Goal: Information Seeking & Learning: Find specific fact

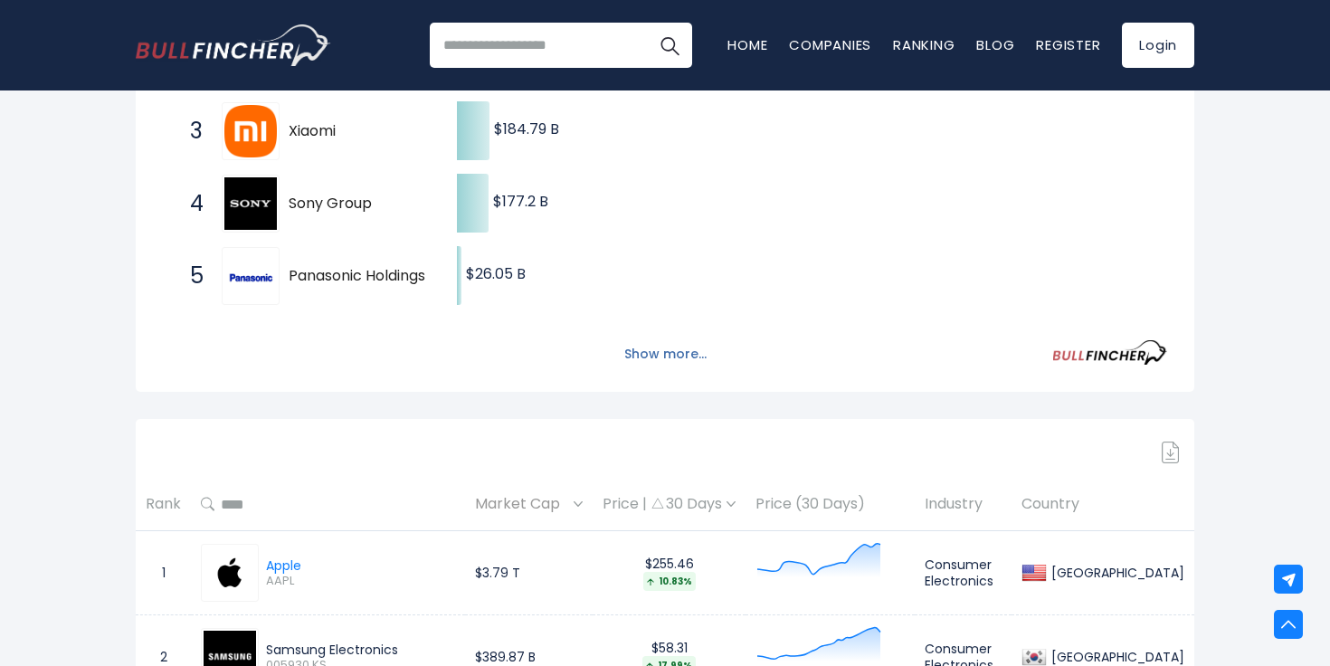
click at [662, 361] on button "Show more..." at bounding box center [666, 354] width 104 height 30
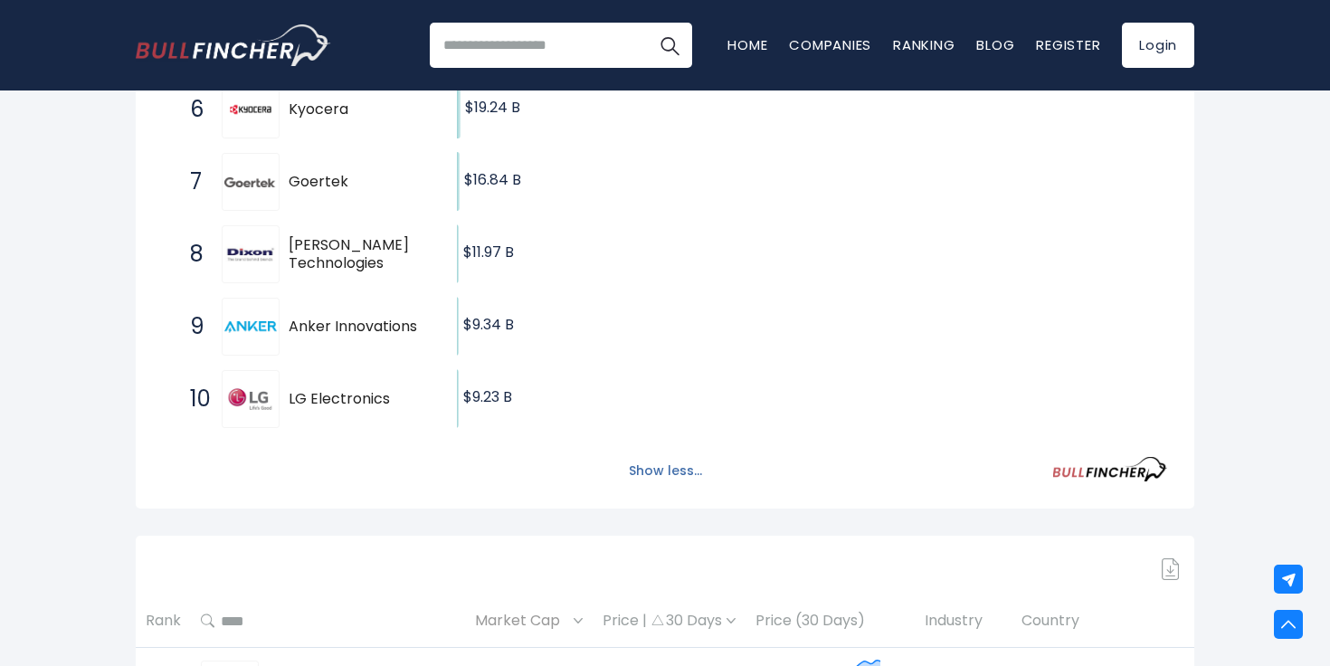
scroll to position [796, 0]
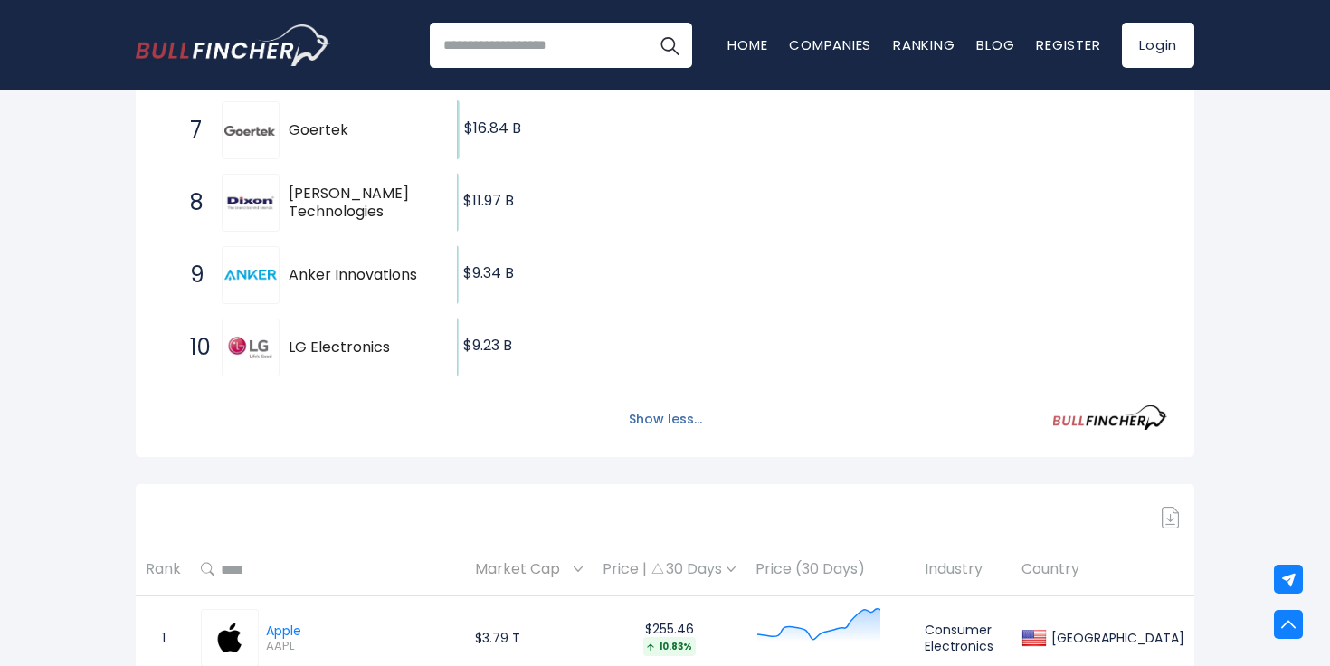
click at [658, 414] on button "Show less..." at bounding box center [665, 420] width 95 height 30
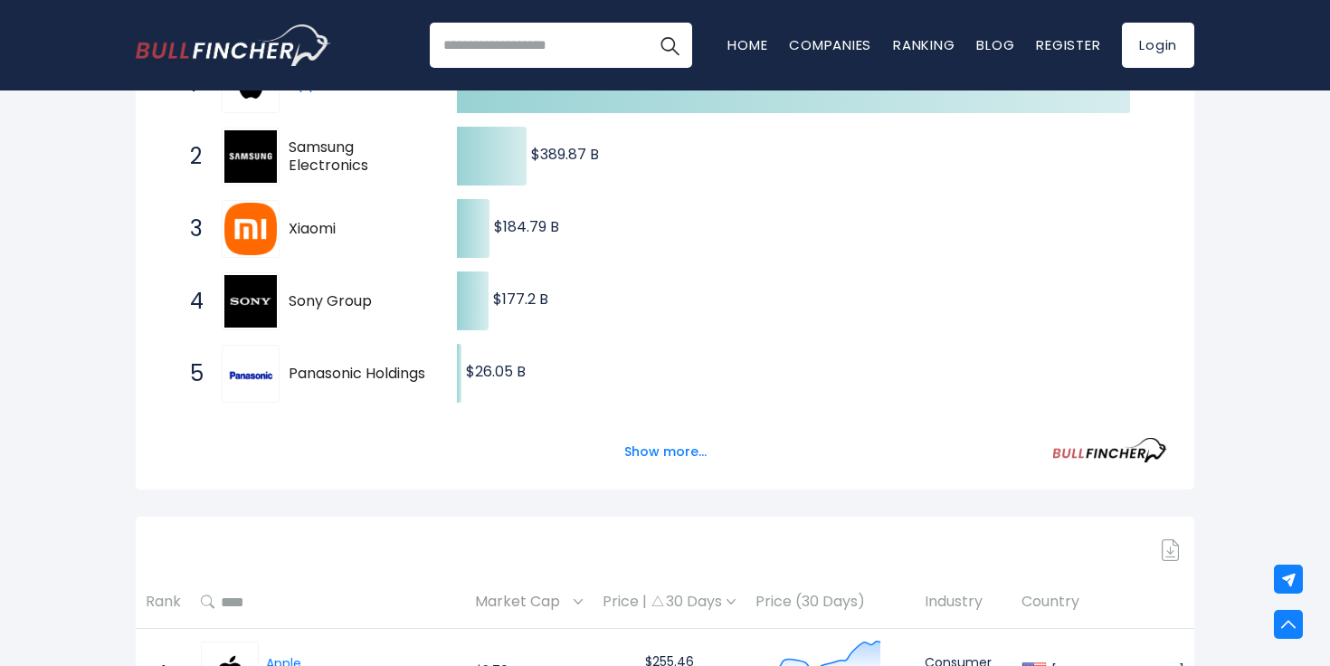
scroll to position [404, 0]
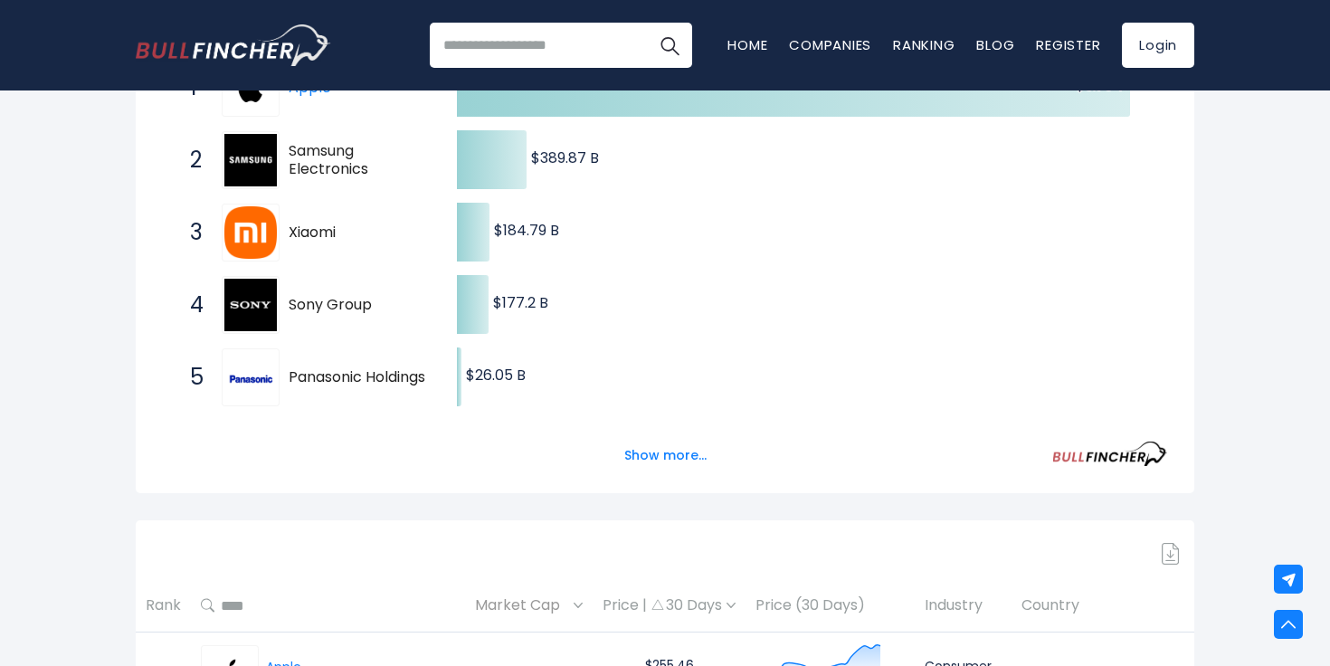
click at [560, 54] on input "search" at bounding box center [561, 45] width 262 height 45
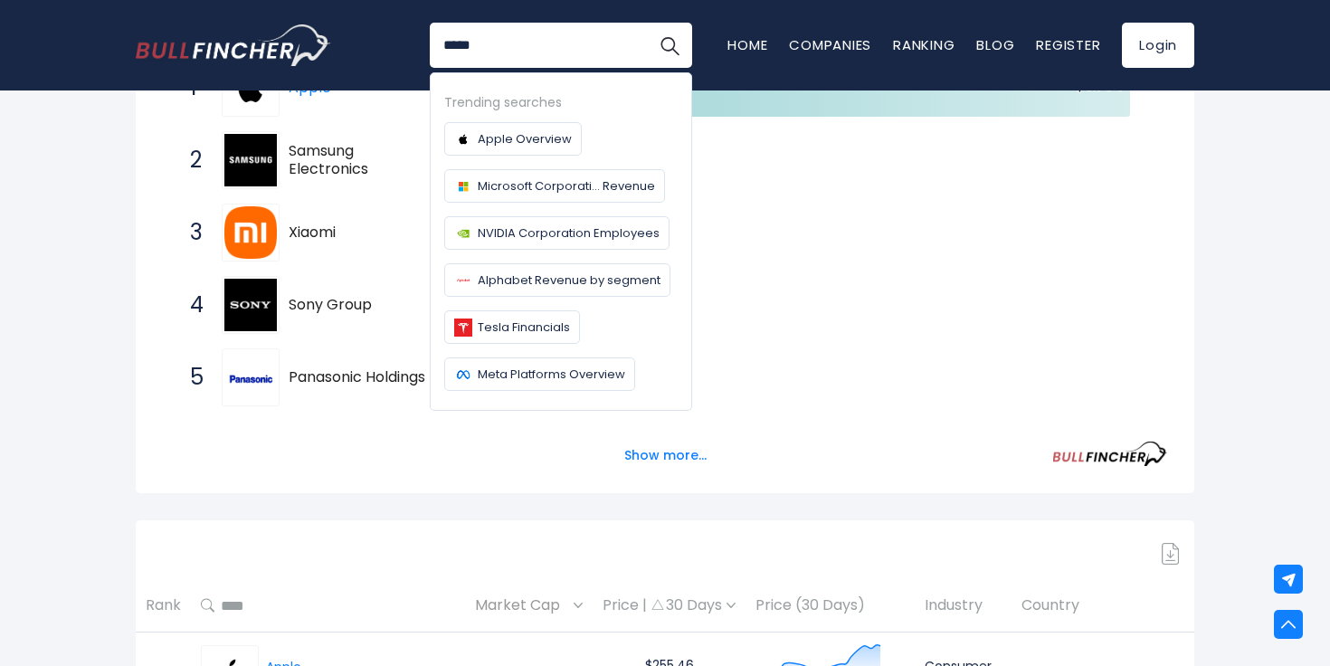
type input "*****"
click at [647, 23] on button "Search" at bounding box center [669, 45] width 45 height 45
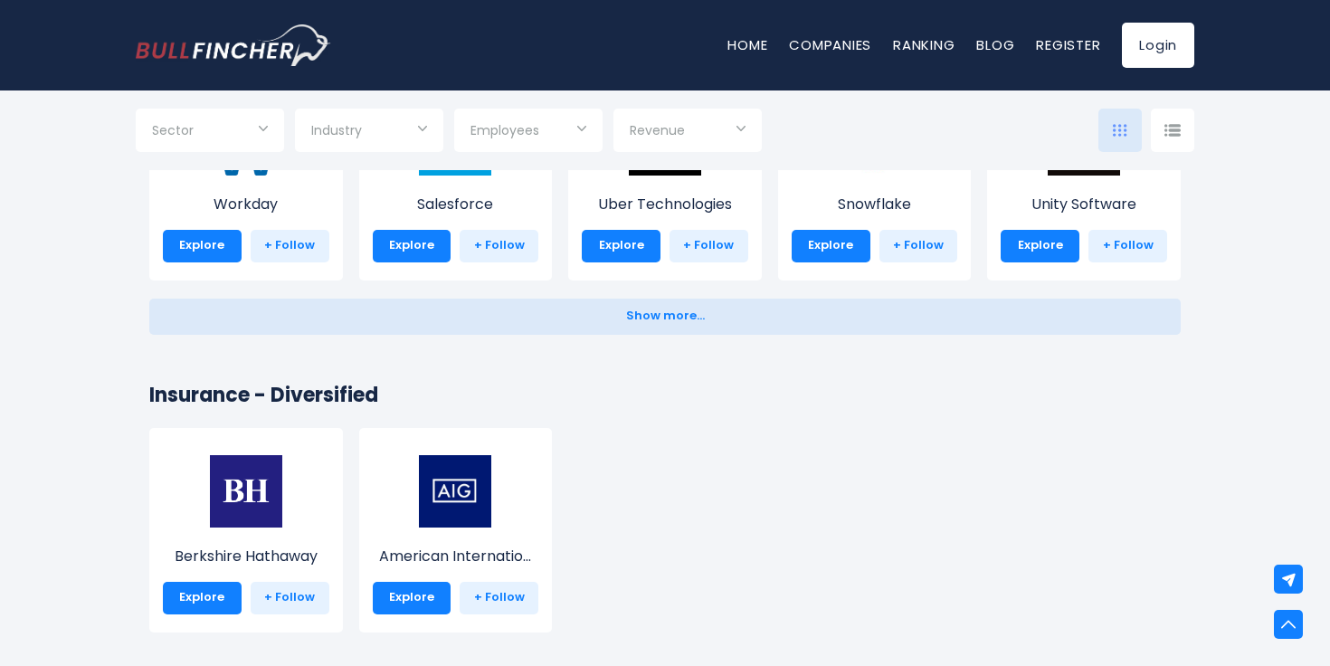
scroll to position [3734, 0]
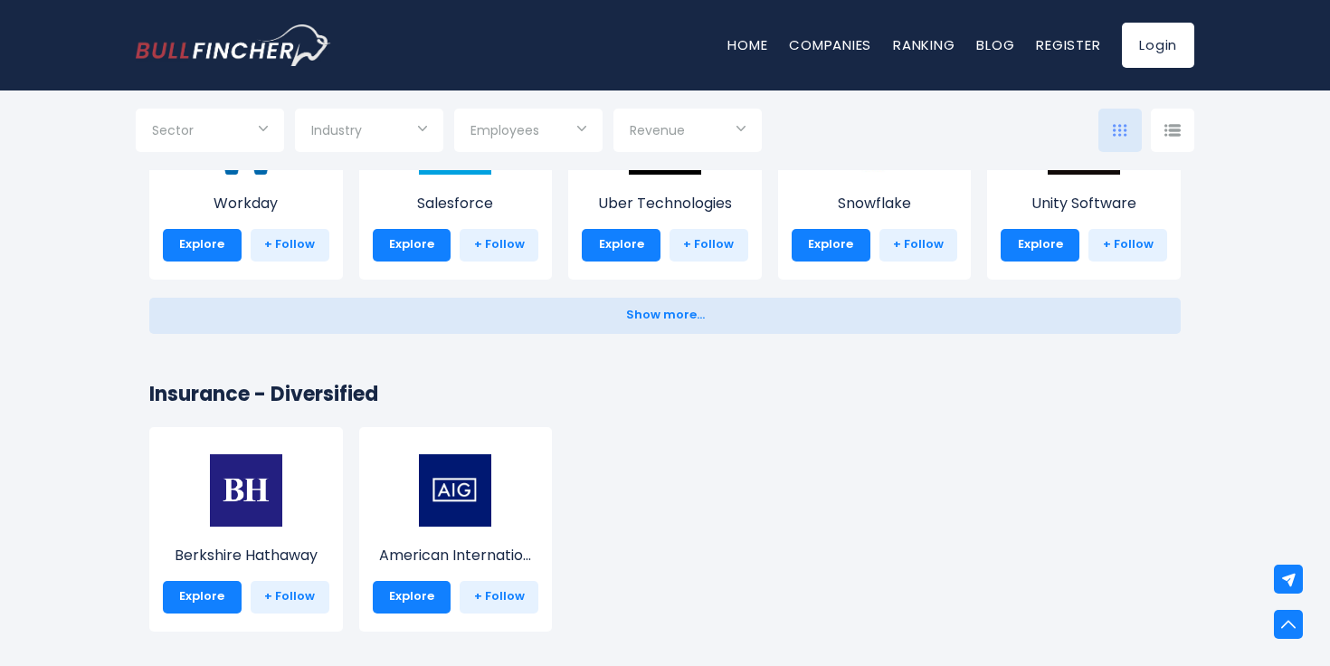
click at [235, 140] on input "Selection" at bounding box center [210, 132] width 116 height 33
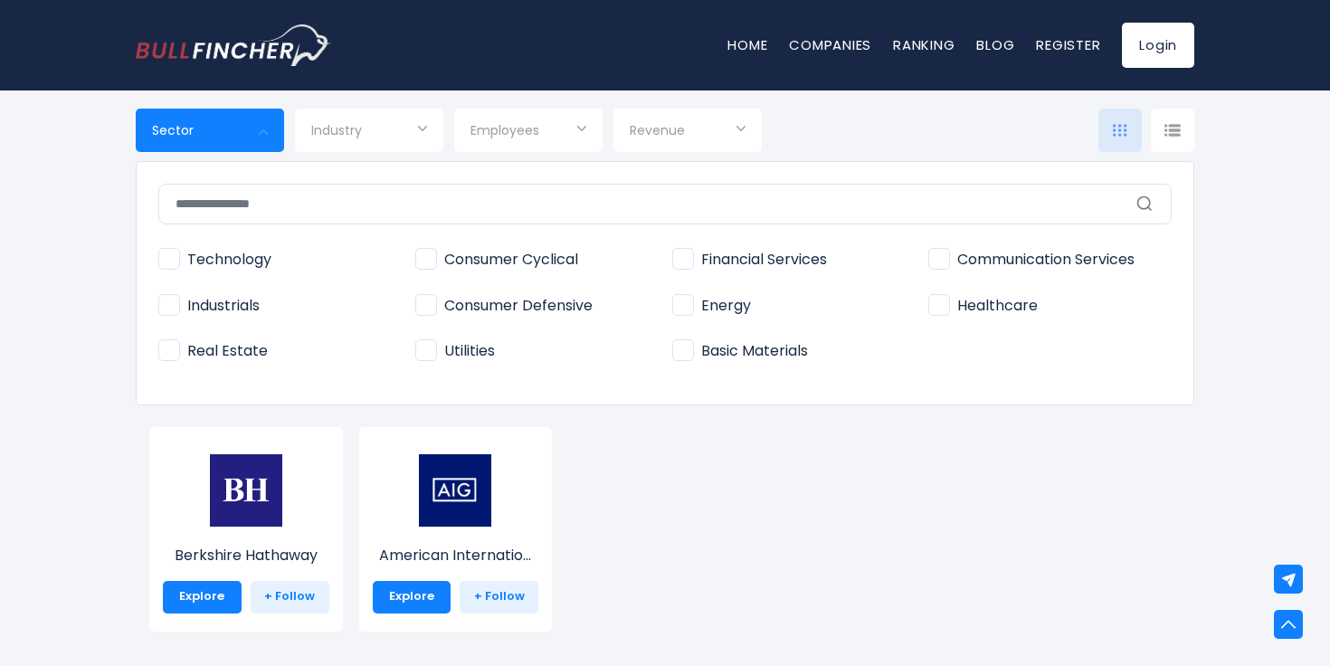
click at [736, 125] on div at bounding box center [665, 333] width 1330 height 666
